Goal: Navigation & Orientation: Find specific page/section

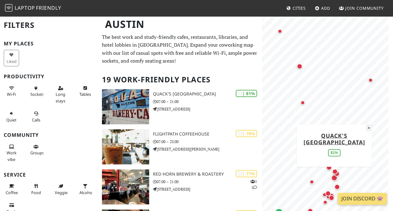
click at [370, 127] on button "×" at bounding box center [368, 127] width 6 height 7
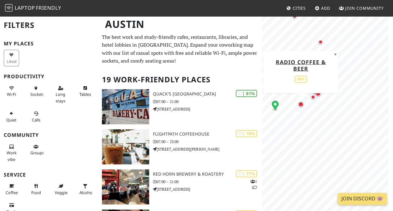
click at [301, 104] on div "Map marker" at bounding box center [301, 104] width 6 height 6
click at [314, 97] on div "Map marker" at bounding box center [318, 93] width 8 height 8
click at [311, 97] on div "Map marker" at bounding box center [312, 97] width 4 height 4
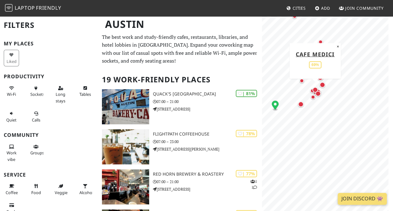
click at [314, 89] on div "Map marker" at bounding box center [315, 90] width 6 height 6
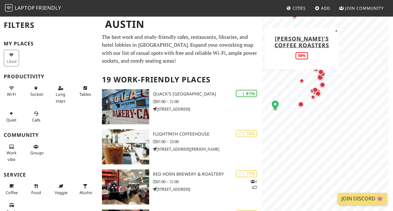
click at [302, 79] on div "Map marker" at bounding box center [301, 80] width 4 height 4
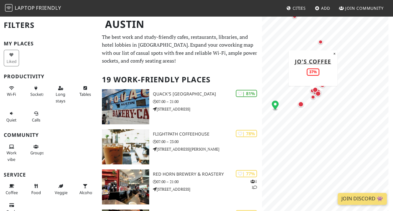
click at [313, 96] on div "Map marker" at bounding box center [312, 97] width 4 height 4
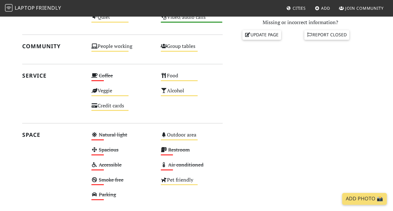
scroll to position [227, 0]
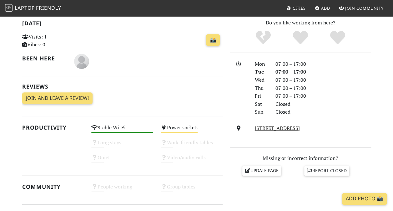
scroll to position [94, 0]
